Goal: Transaction & Acquisition: Book appointment/travel/reservation

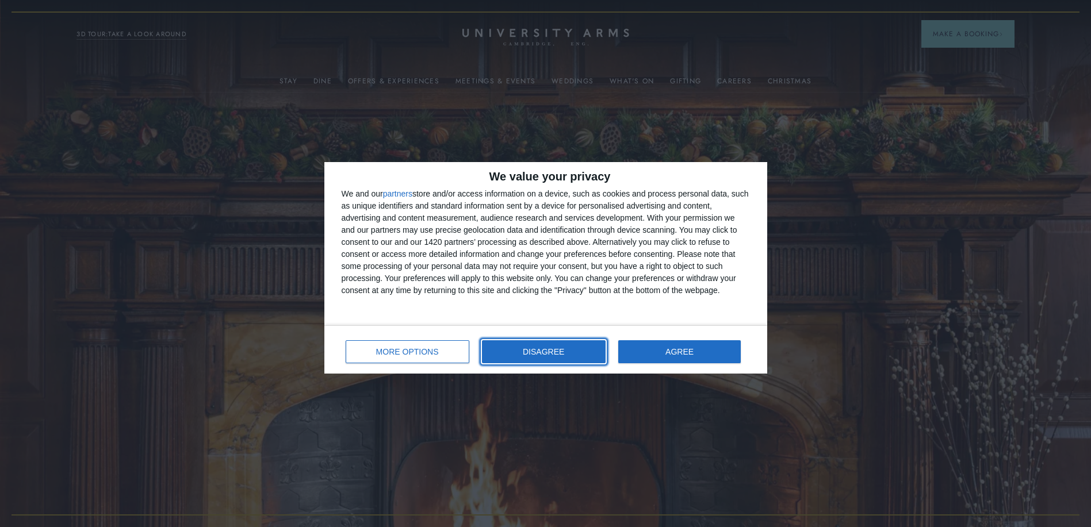
click at [542, 350] on span "DISAGREE" at bounding box center [543, 352] width 41 height 8
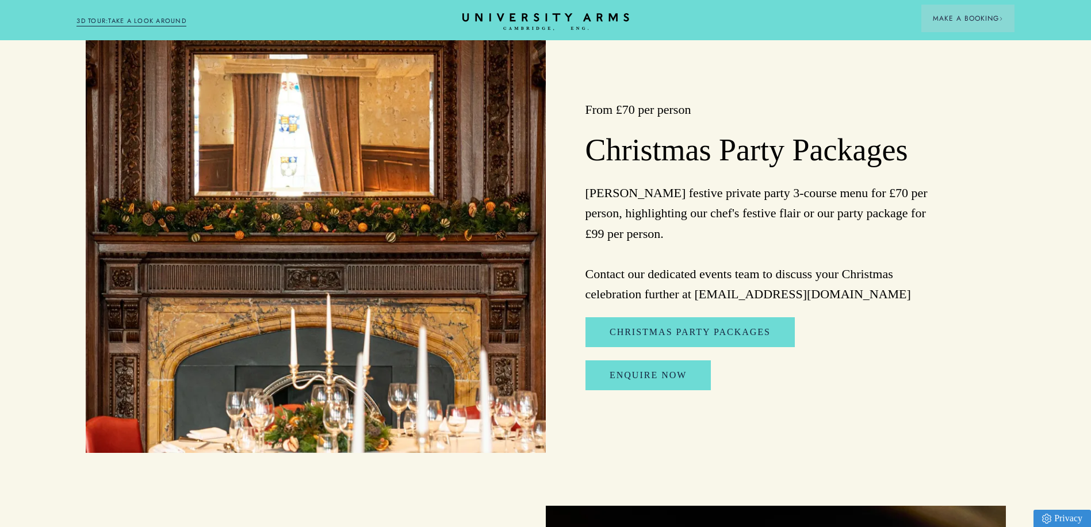
scroll to position [1323, 0]
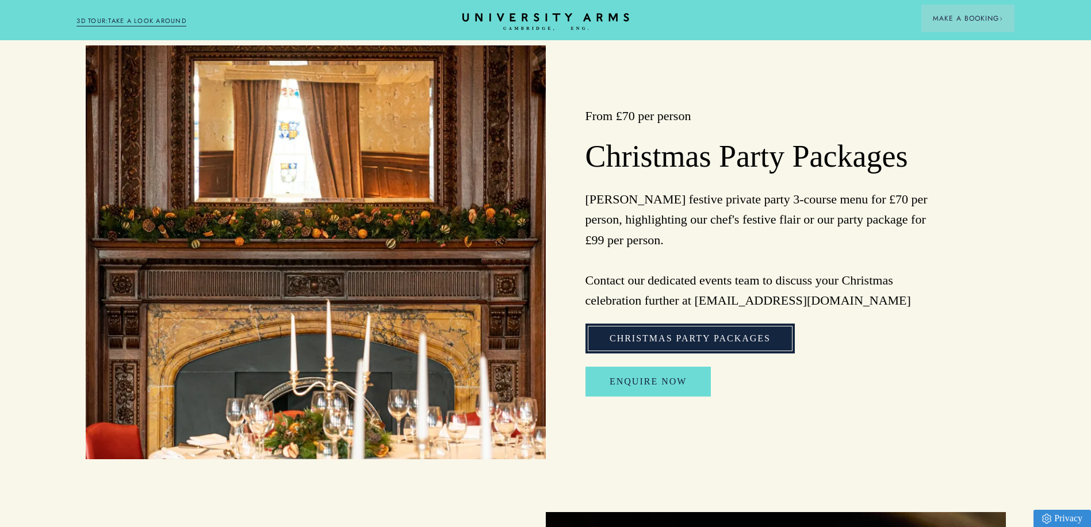
click at [701, 354] on link "Christmas Party Packages" at bounding box center [690, 339] width 209 height 30
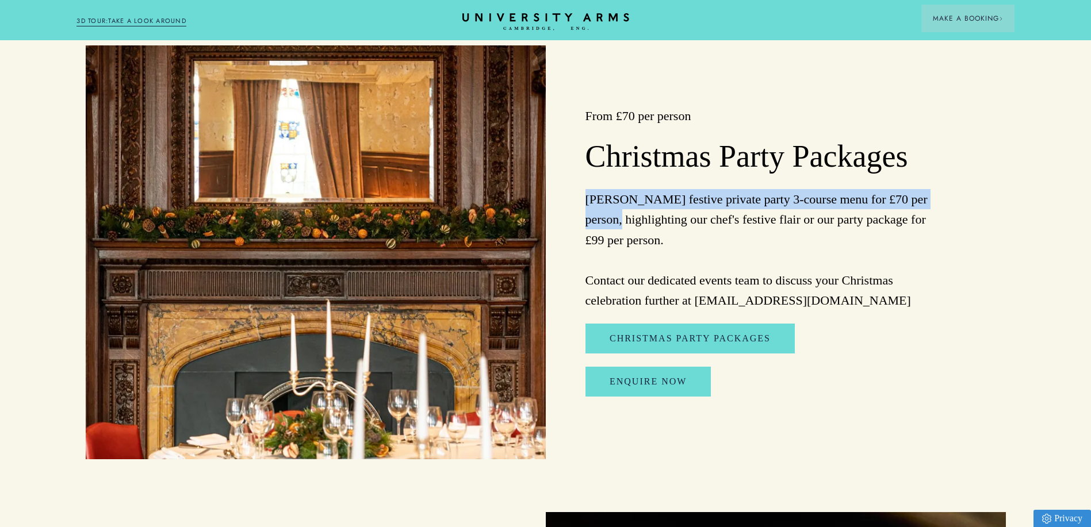
drag, startPoint x: 586, startPoint y: 211, endPoint x: 618, endPoint y: 225, distance: 35.3
click at [618, 225] on p "[PERSON_NAME] festive private party 3-course menu for £70 per person, highlight…" at bounding box center [758, 249] width 344 height 121
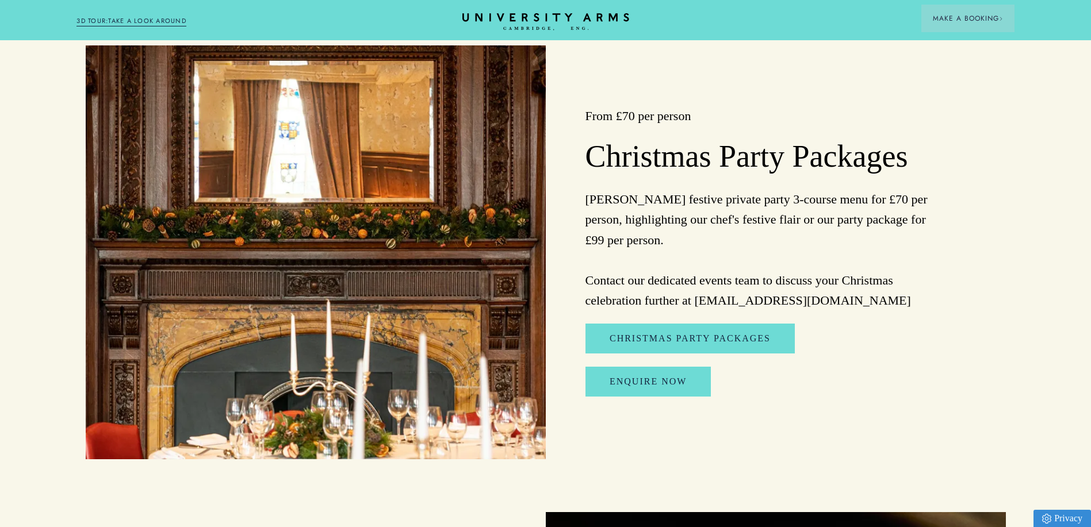
drag, startPoint x: 618, startPoint y: 225, endPoint x: 740, endPoint y: 247, distance: 124.0
click at [740, 247] on p "[PERSON_NAME] festive private party 3-course menu for £70 per person, highlight…" at bounding box center [758, 249] width 344 height 121
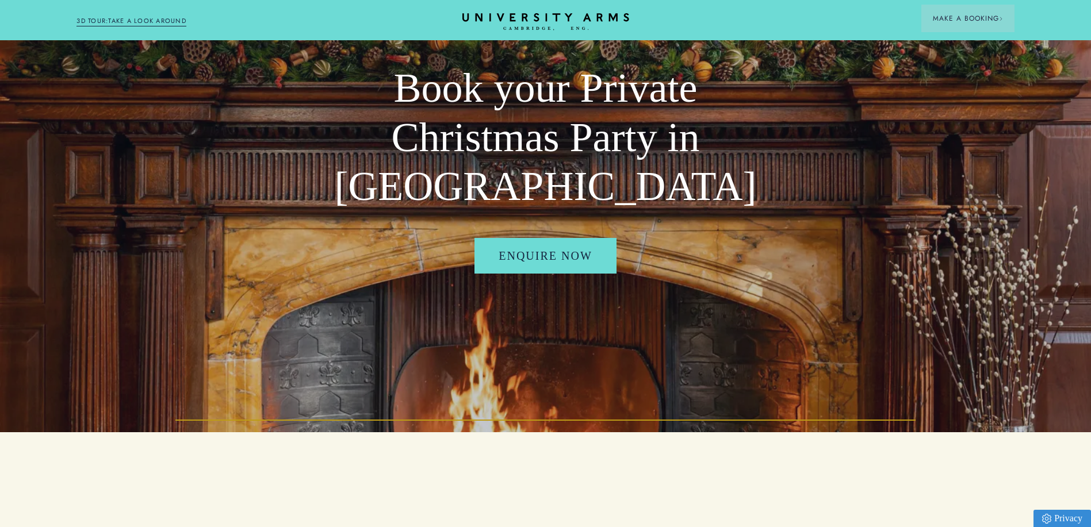
scroll to position [0, 0]
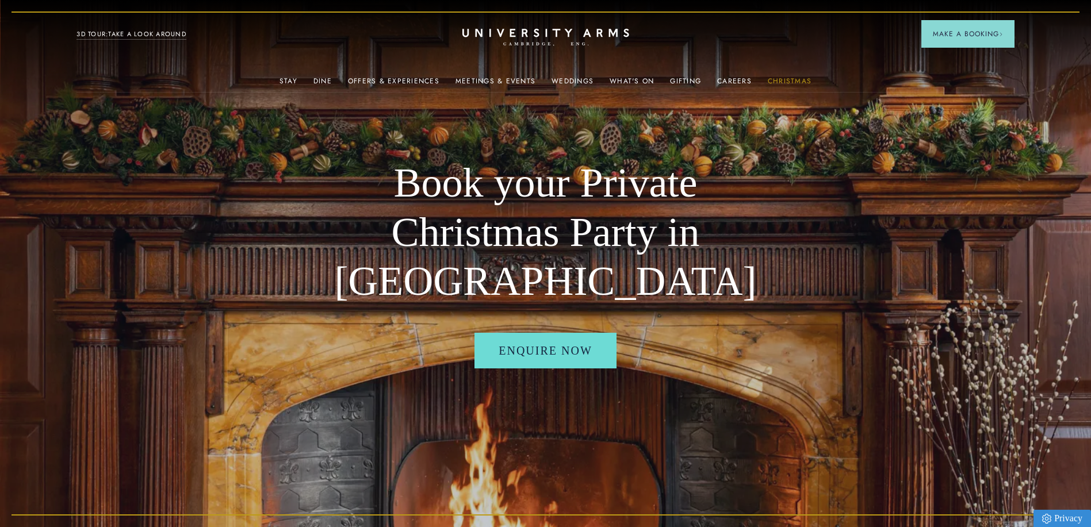
click at [785, 78] on link "Christmas" at bounding box center [790, 84] width 44 height 15
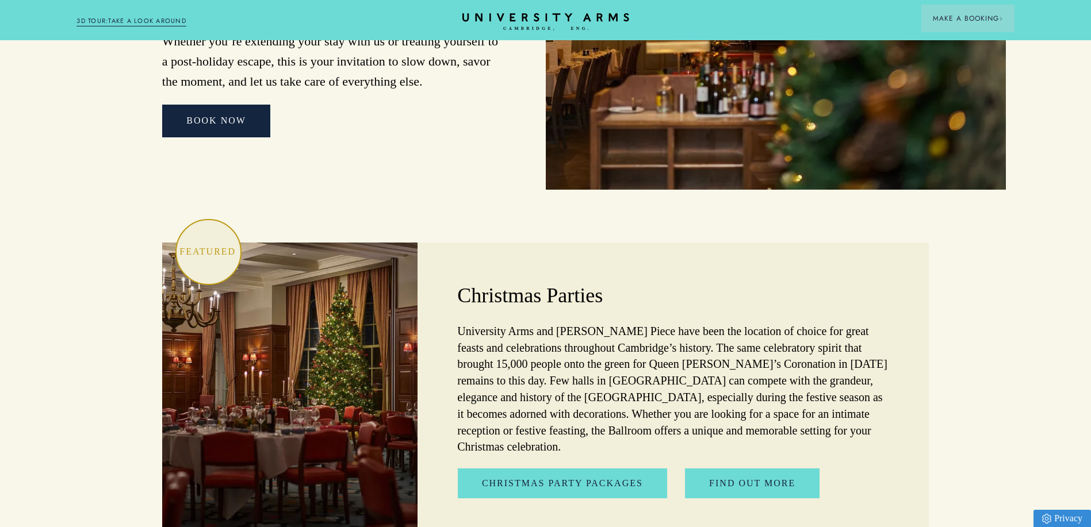
scroll to position [3163, 0]
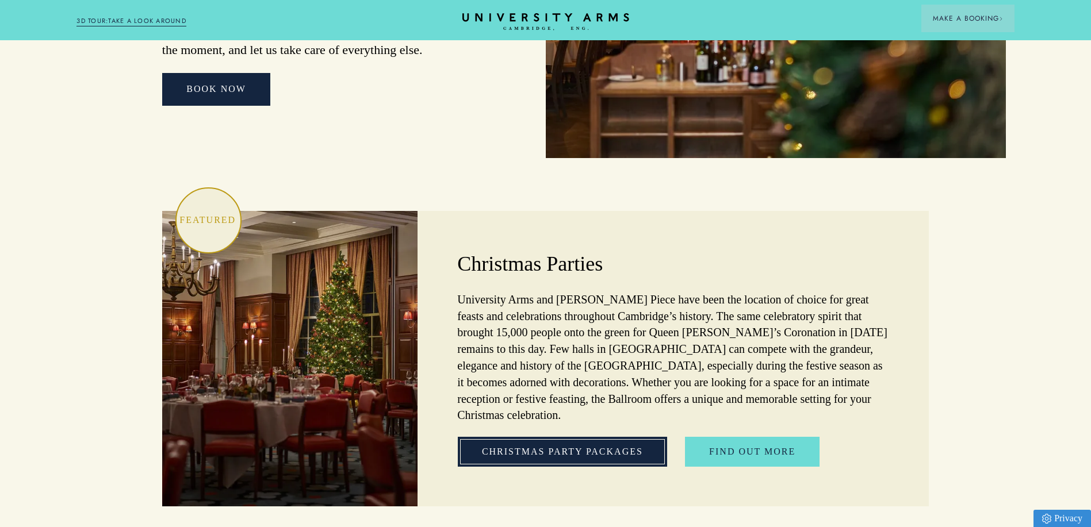
click at [578, 437] on link "Christmas Party Packages" at bounding box center [562, 452] width 209 height 30
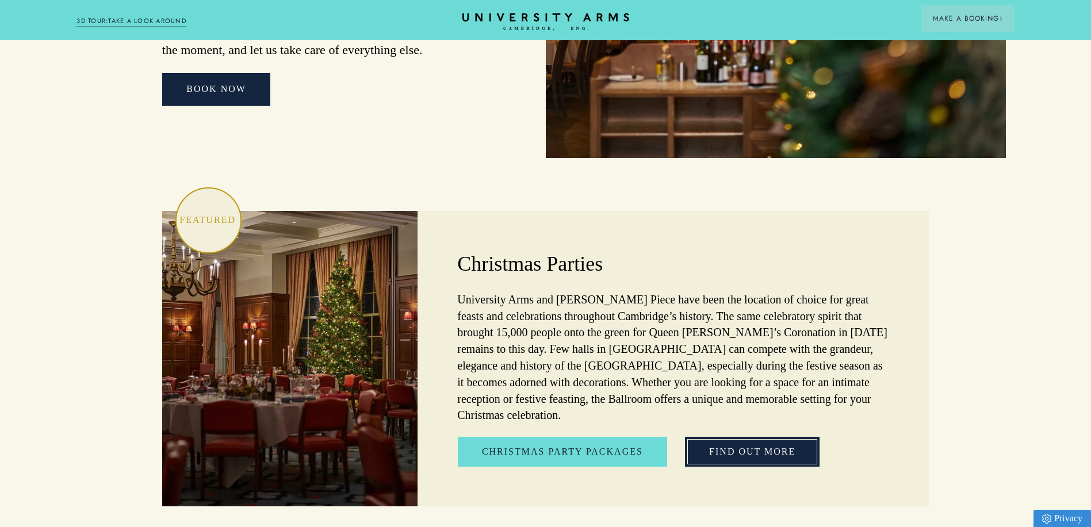
click at [736, 437] on link "Find out More" at bounding box center [752, 452] width 135 height 30
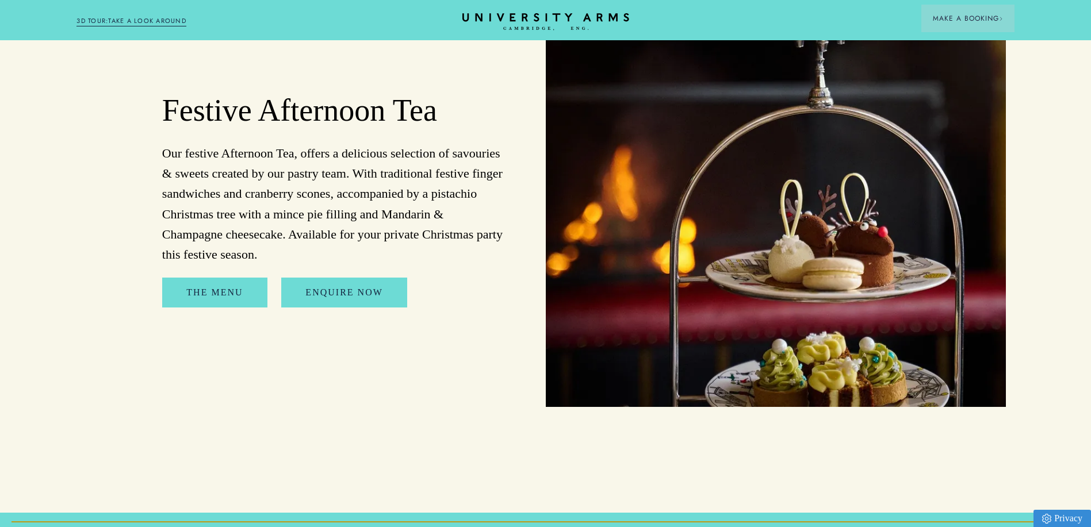
scroll to position [1898, 0]
